Goal: Check status: Check status

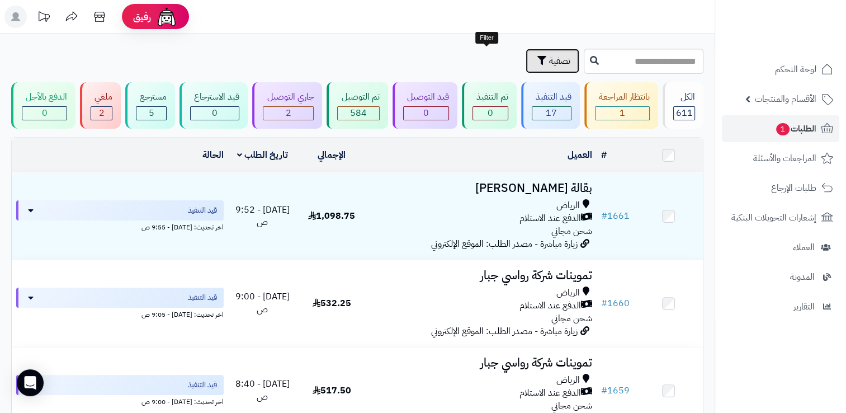
click at [549, 62] on span "تصفية" at bounding box center [559, 60] width 21 height 13
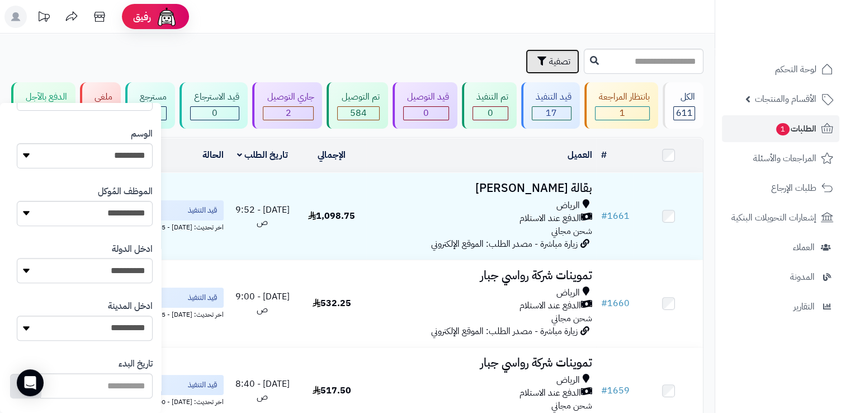
scroll to position [591, 0]
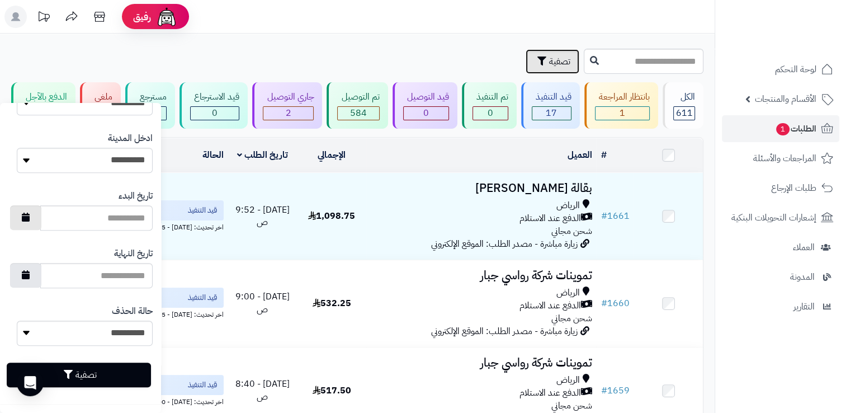
click at [30, 220] on icon "button" at bounding box center [26, 217] width 8 height 9
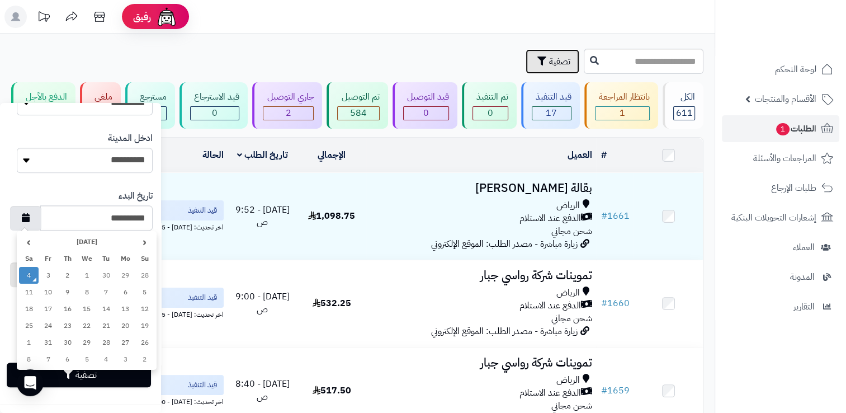
click at [47, 277] on td "3" at bounding box center [49, 275] width 20 height 17
type input "**********"
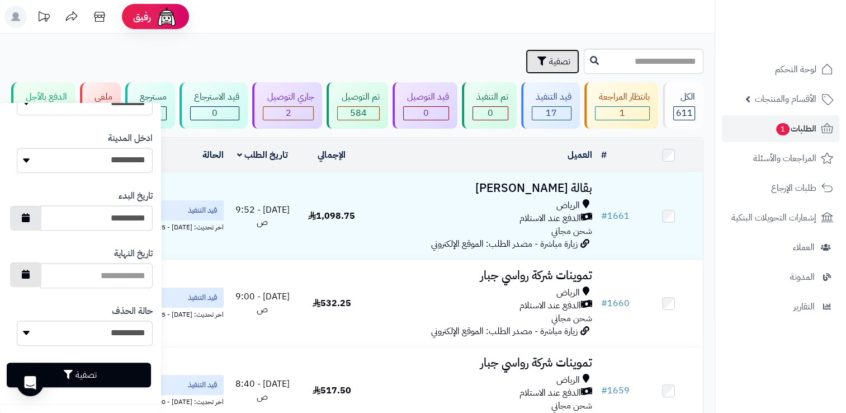
click at [30, 278] on icon "button" at bounding box center [26, 274] width 8 height 9
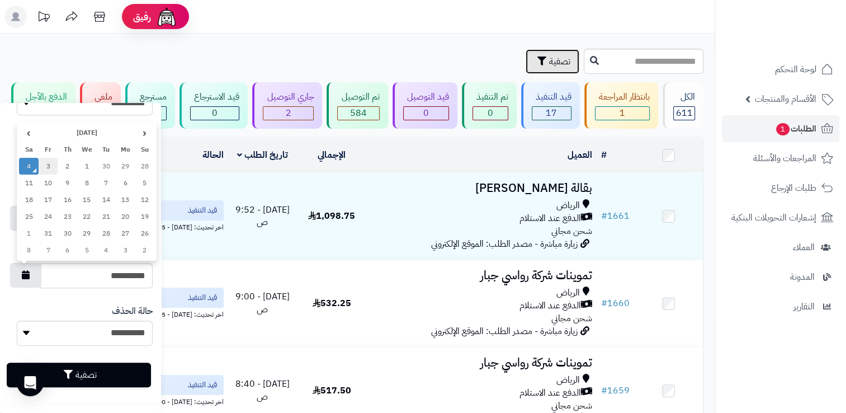
click at [49, 168] on td "3" at bounding box center [49, 166] width 20 height 17
type input "**********"
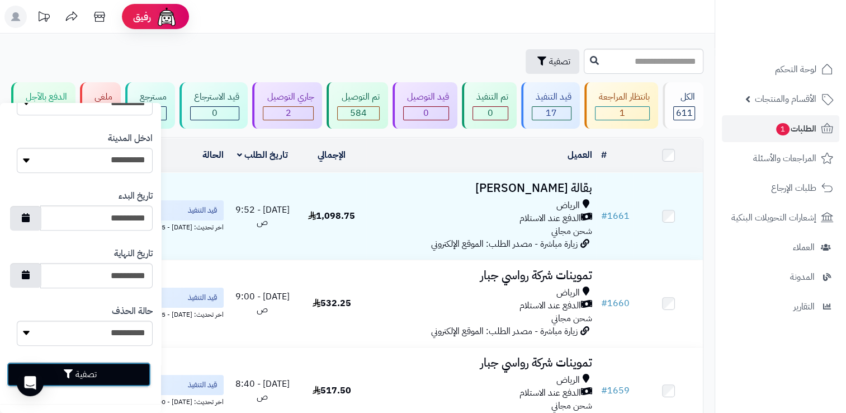
click at [96, 375] on button "تصفية" at bounding box center [79, 374] width 144 height 25
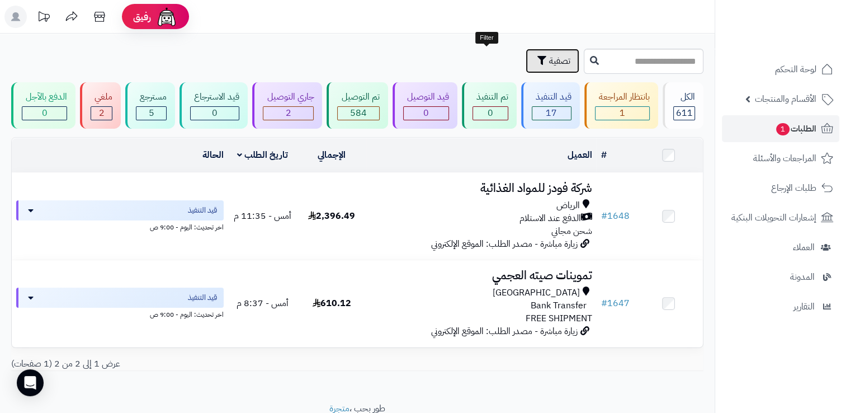
click at [526, 63] on button "تصفية" at bounding box center [553, 61] width 54 height 25
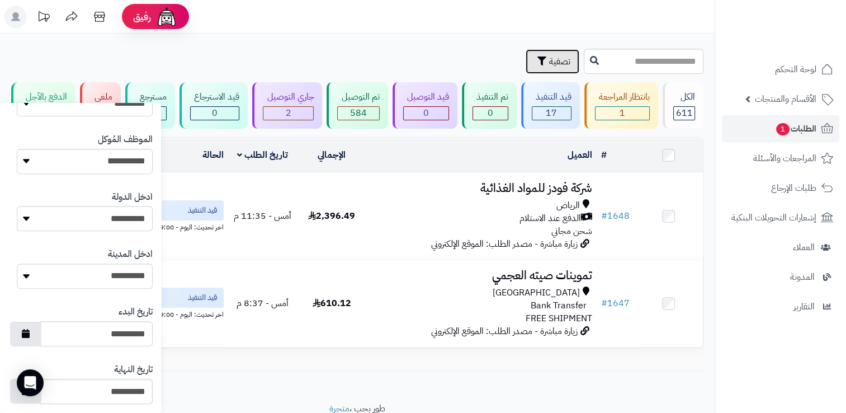
scroll to position [591, 0]
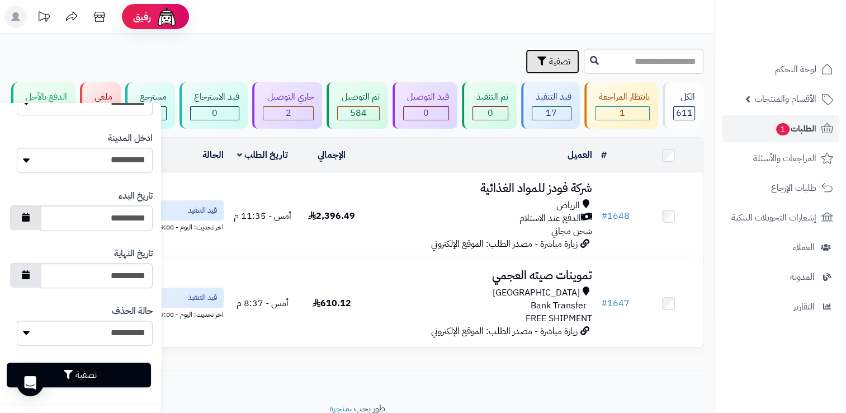
click at [41, 214] on button "button" at bounding box center [25, 217] width 31 height 25
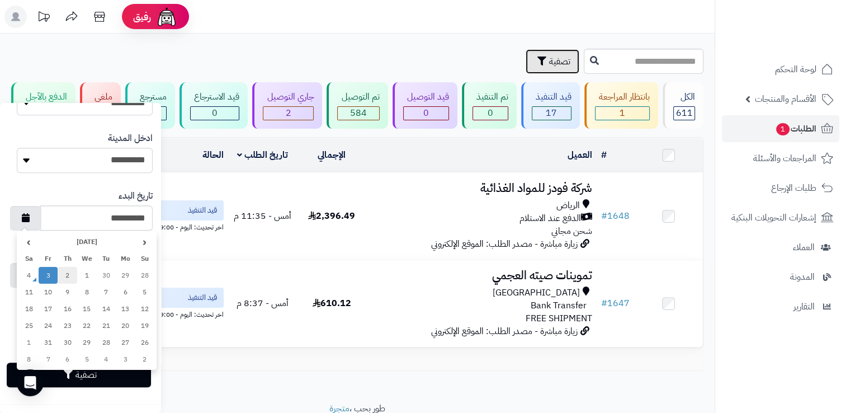
click at [64, 272] on td "2" at bounding box center [68, 275] width 20 height 17
type input "**********"
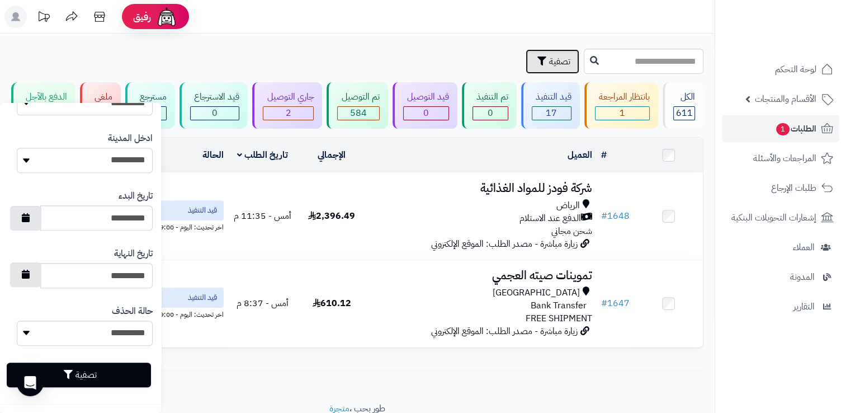
click at [30, 271] on icon "button" at bounding box center [26, 274] width 8 height 9
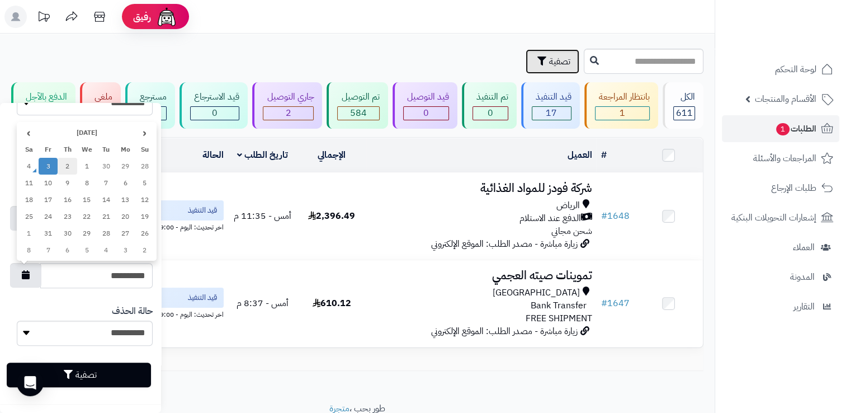
click at [65, 167] on td "2" at bounding box center [68, 166] width 20 height 17
type input "**********"
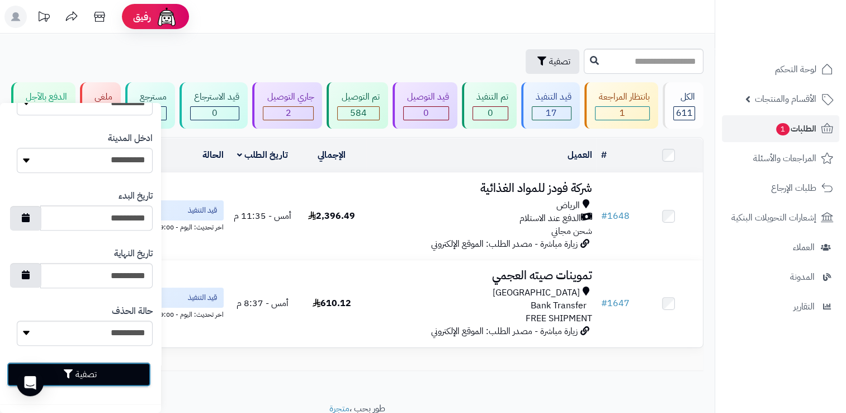
click at [93, 374] on button "تصفية" at bounding box center [79, 374] width 144 height 25
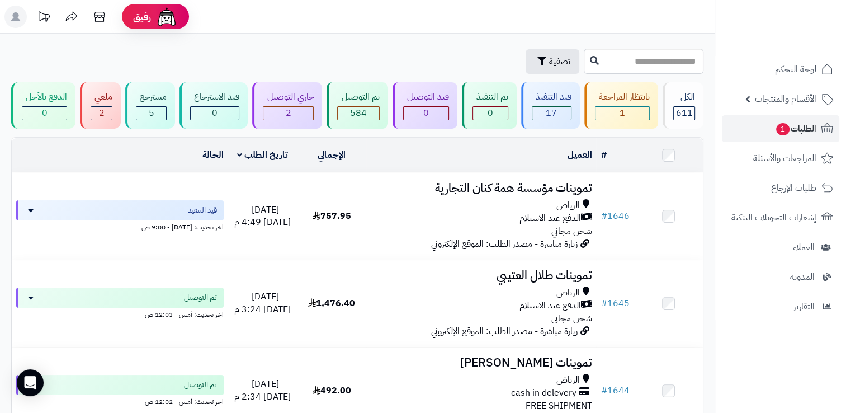
click at [673, 151] on td at bounding box center [668, 155] width 69 height 34
click at [660, 158] on td at bounding box center [668, 155] width 69 height 34
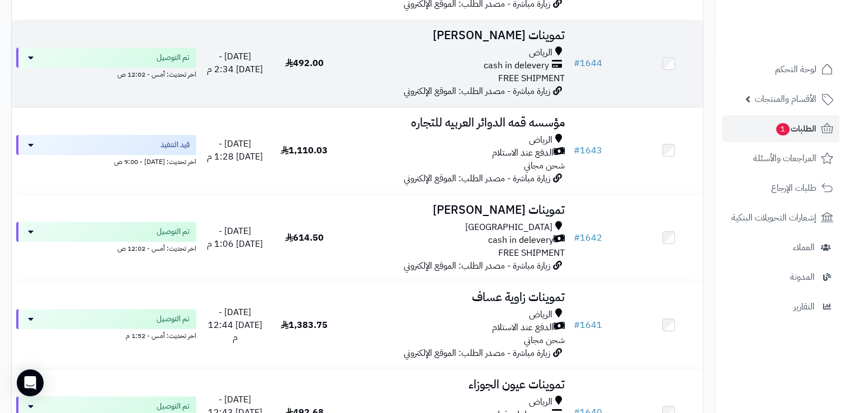
scroll to position [334, 0]
